Goal: Browse casually

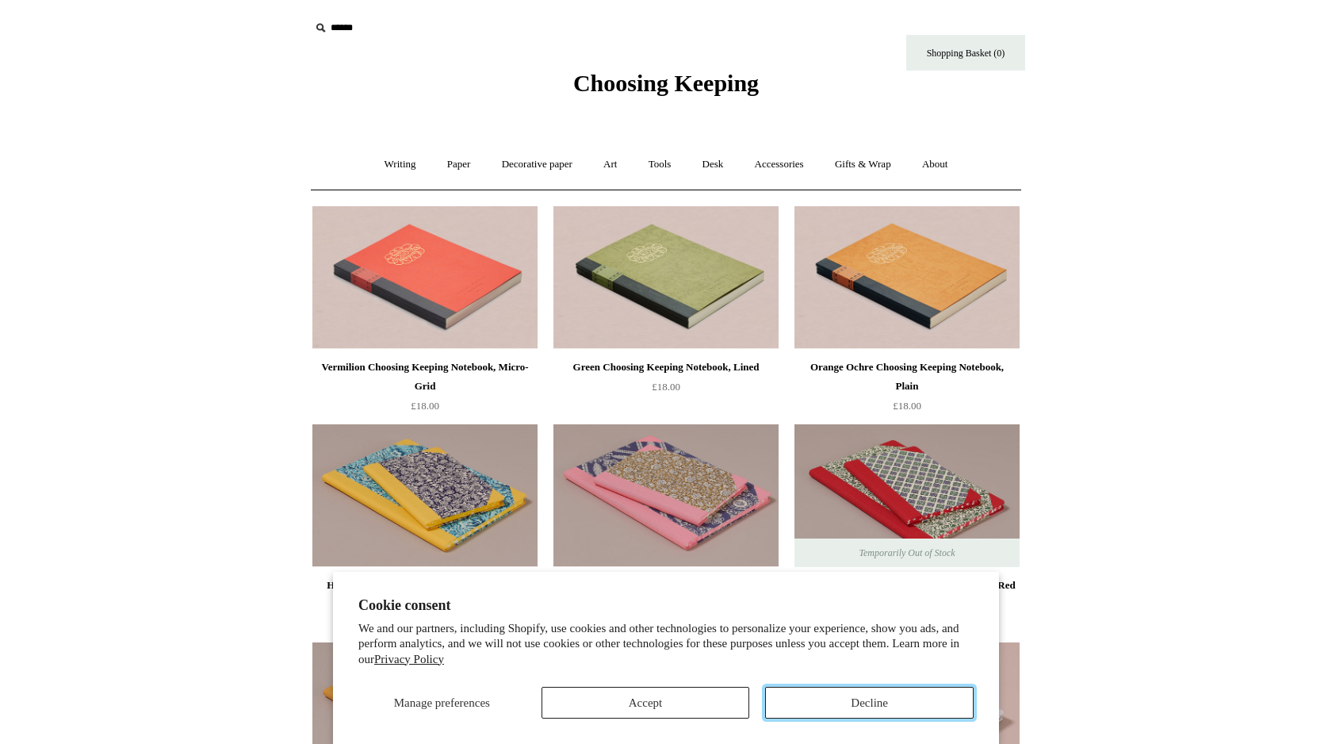
click at [819, 701] on button "Decline" at bounding box center [869, 703] width 209 height 32
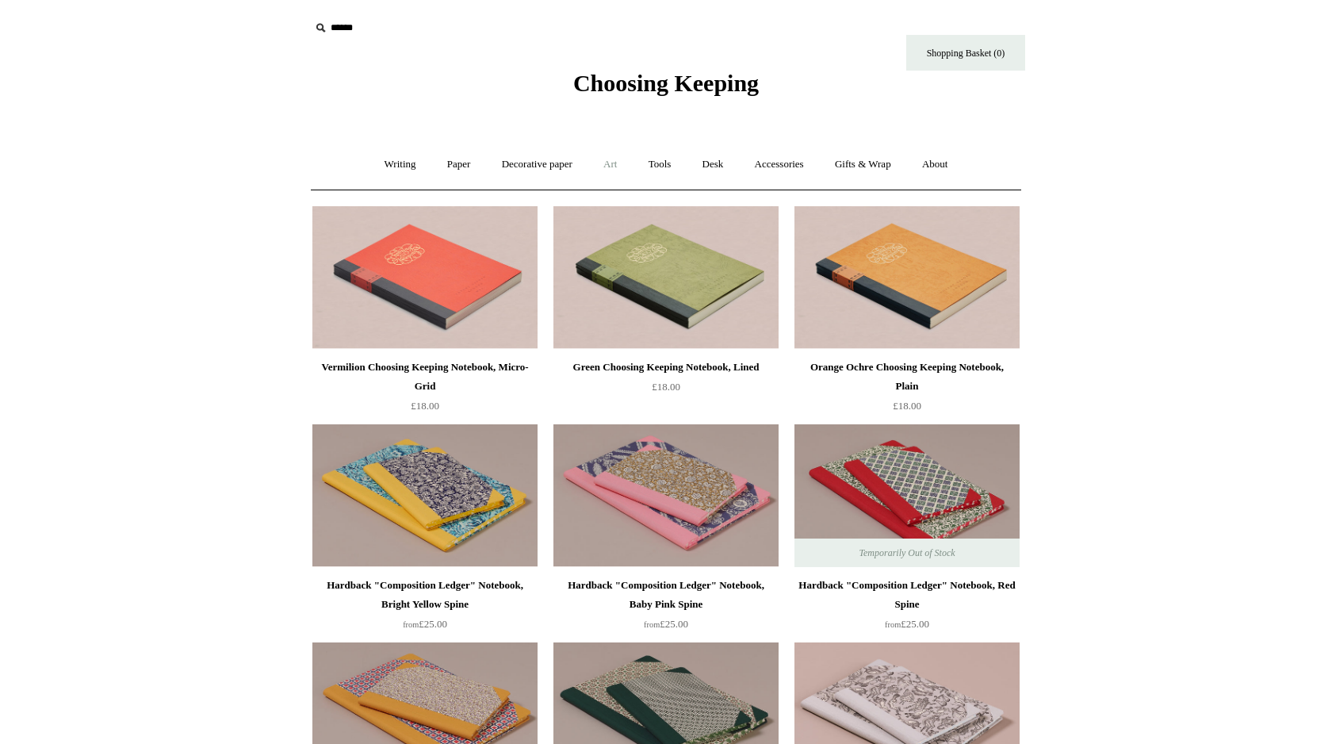
click at [606, 162] on link "Art +" at bounding box center [610, 165] width 42 height 42
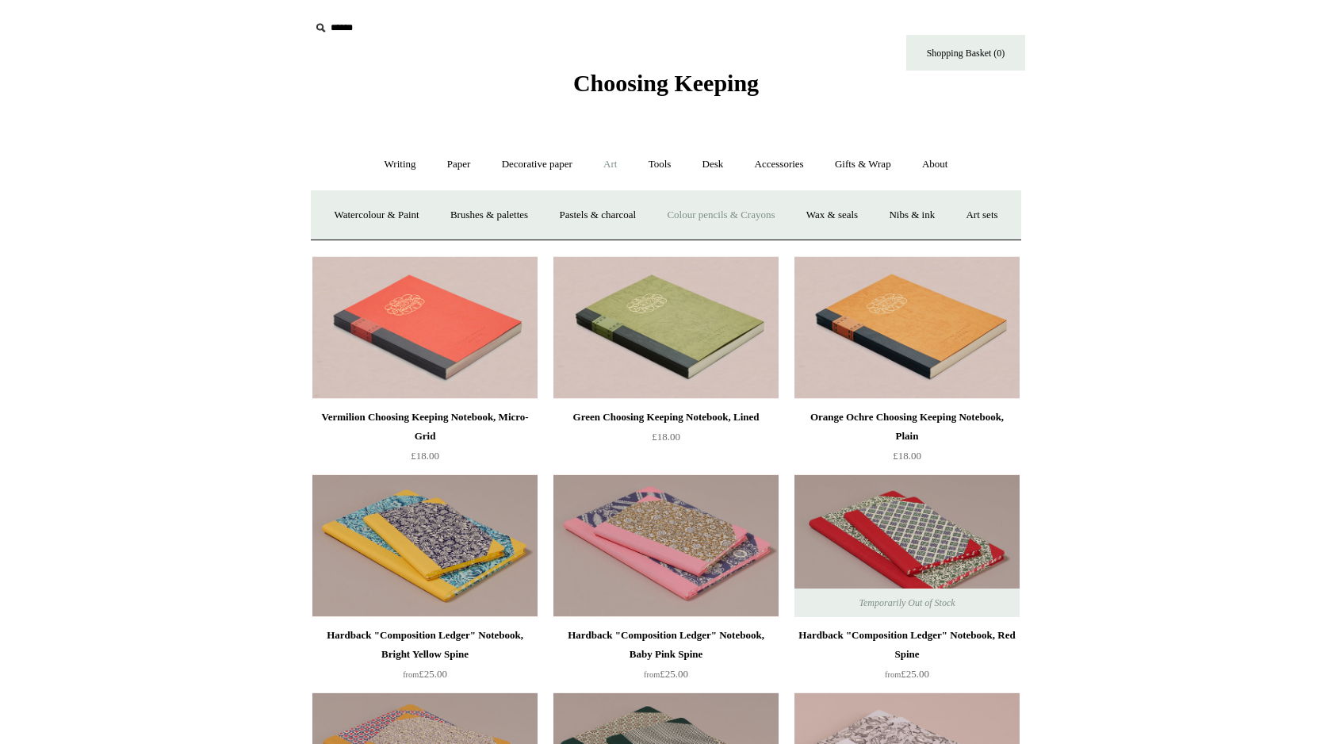
click at [735, 218] on link "Colour pencils & Crayons" at bounding box center [721, 215] width 136 height 42
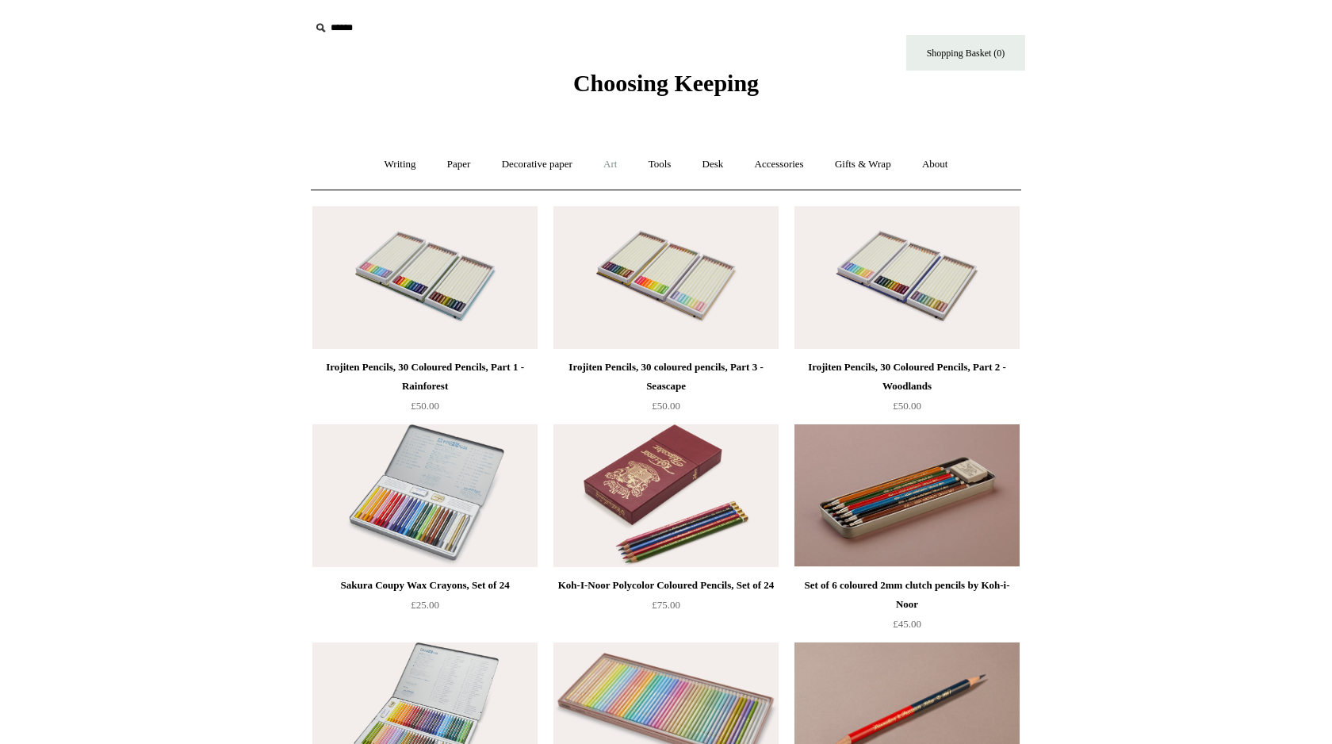
click at [611, 162] on link "Art +" at bounding box center [610, 165] width 42 height 42
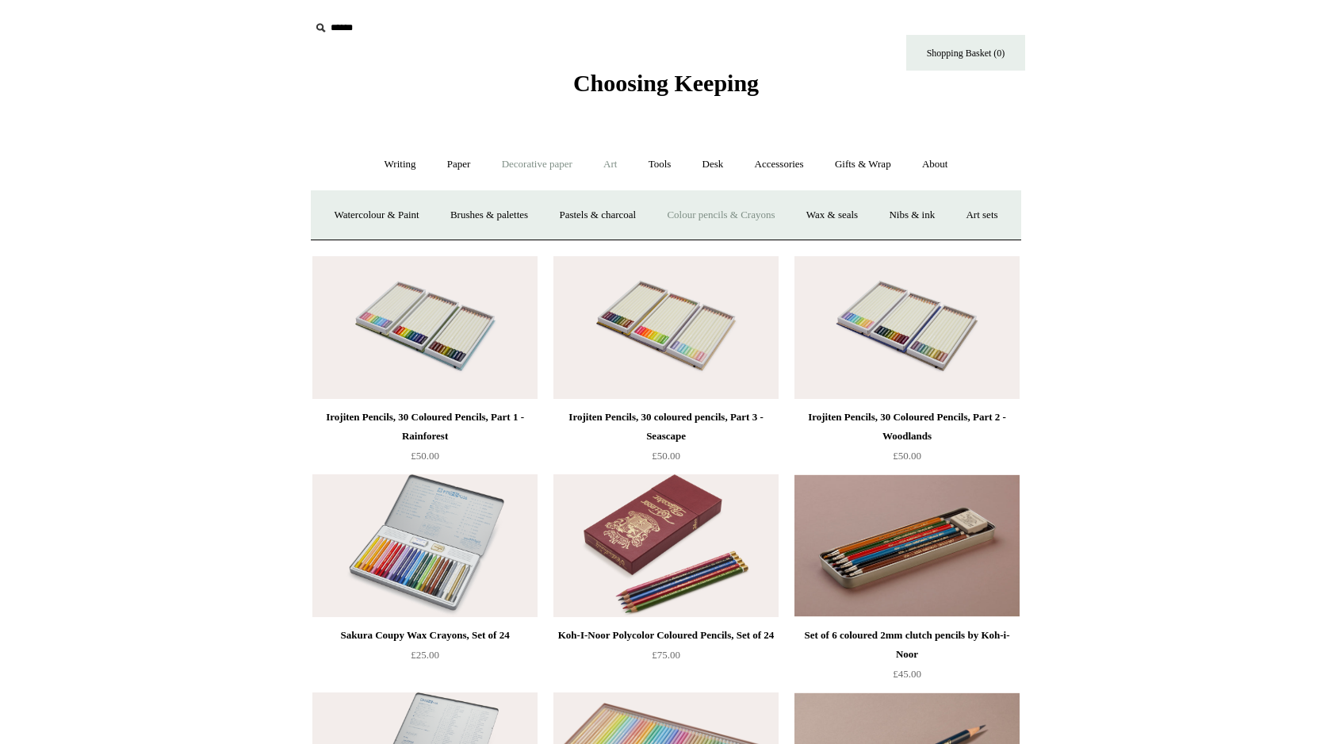
click at [535, 159] on link "Decorative paper +" at bounding box center [537, 165] width 99 height 42
click at [435, 172] on link "Paper +" at bounding box center [459, 165] width 52 height 42
click at [646, 220] on link "Sketchbooks +" at bounding box center [642, 215] width 81 height 42
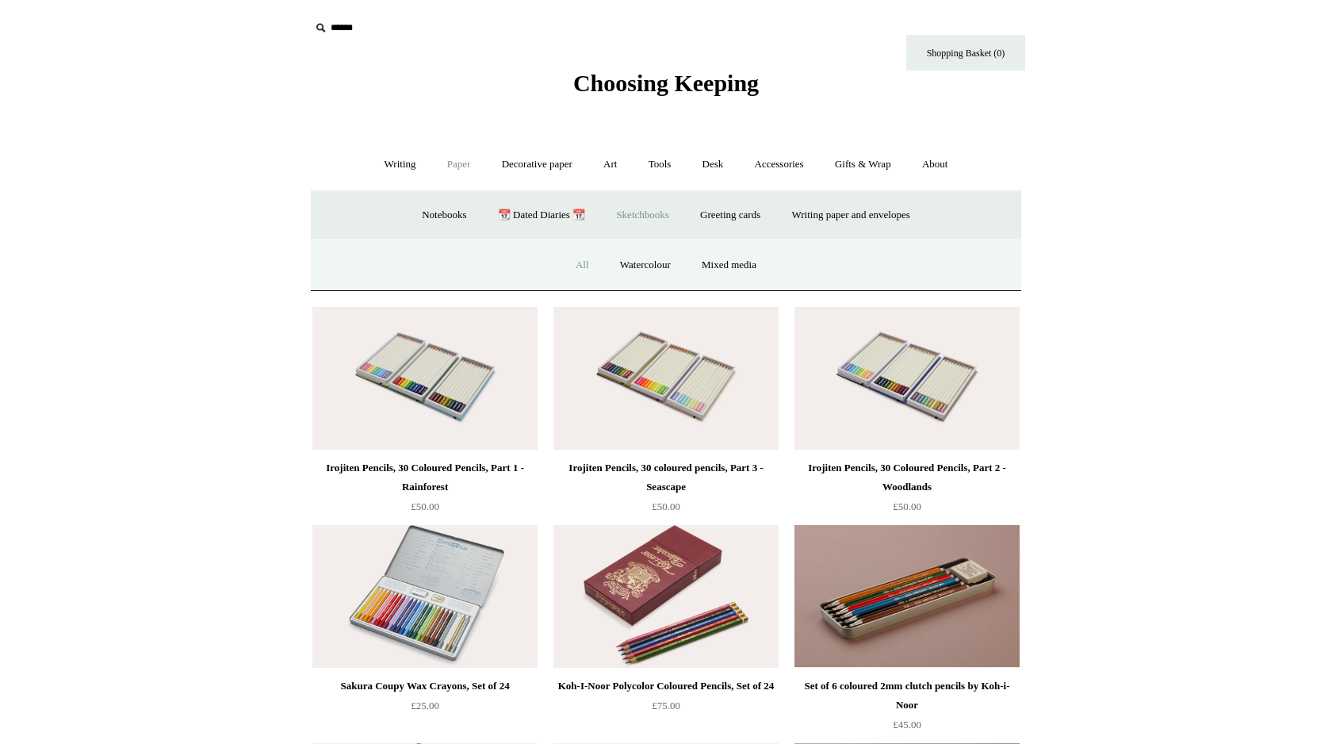
click at [583, 264] on link "All" at bounding box center [583, 265] width 42 height 42
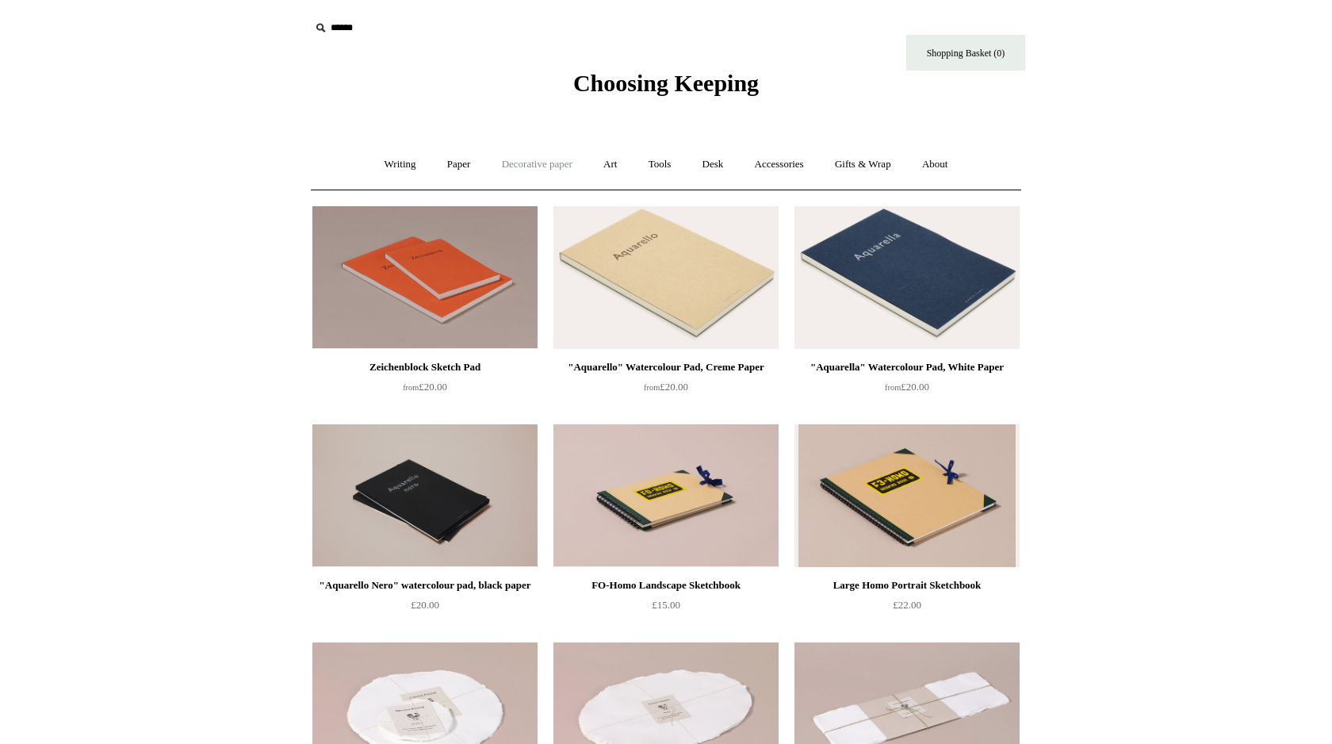
click at [551, 163] on link "Decorative paper +" at bounding box center [537, 165] width 99 height 42
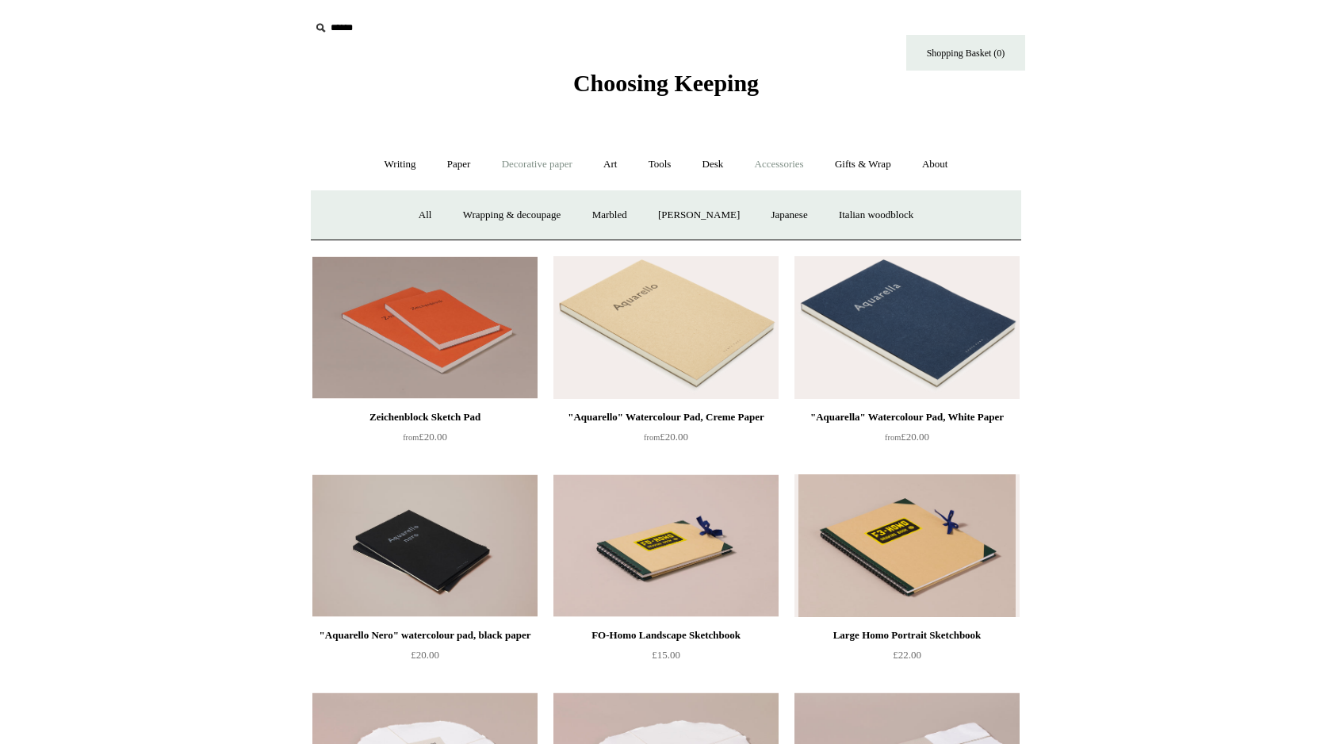
click at [777, 163] on link "Accessories +" at bounding box center [780, 165] width 78 height 42
click at [723, 174] on link "Desk +" at bounding box center [713, 165] width 50 height 42
click at [614, 160] on link "Art +" at bounding box center [610, 165] width 42 height 42
click at [407, 220] on link "Watercolour & Paint" at bounding box center [376, 215] width 113 height 42
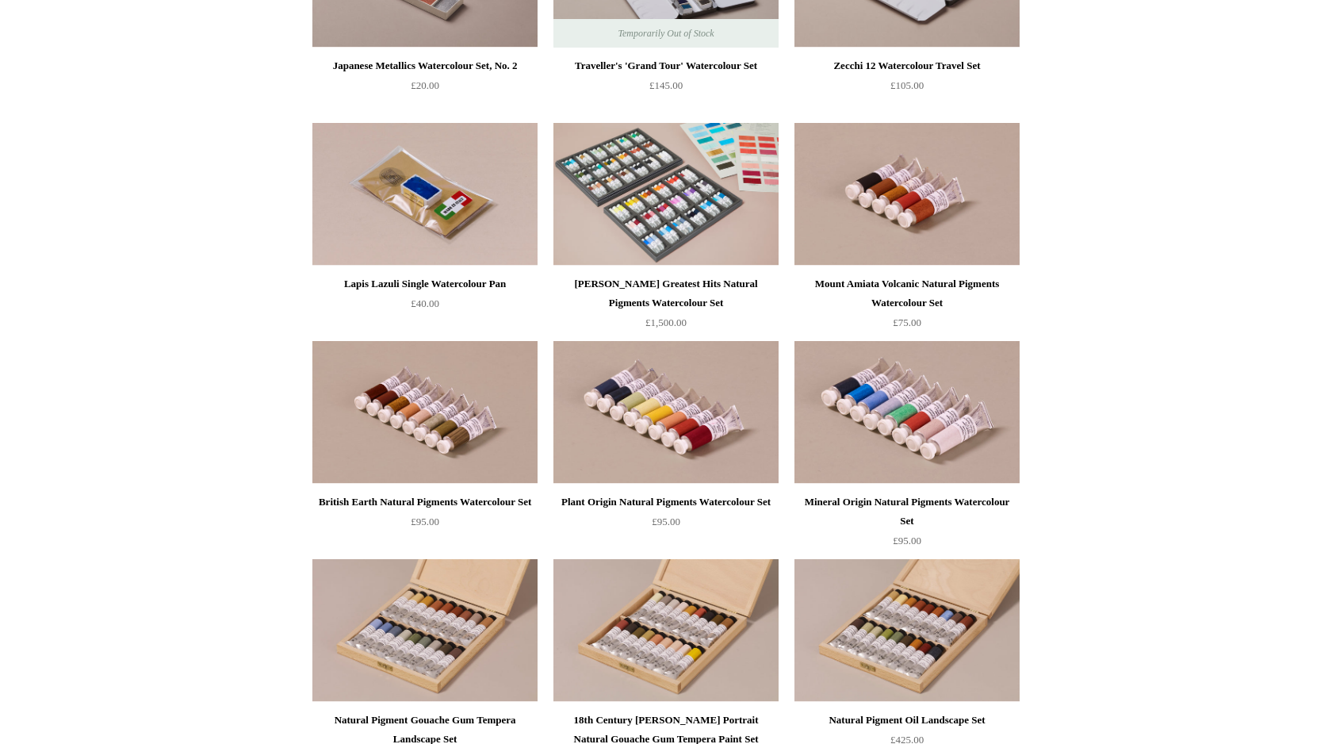
scroll to position [3375, 0]
